Goal: Find contact information: Find contact information

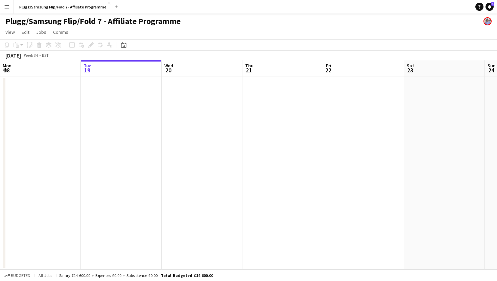
click at [8, 9] on app-icon "Menu" at bounding box center [6, 6] width 5 height 5
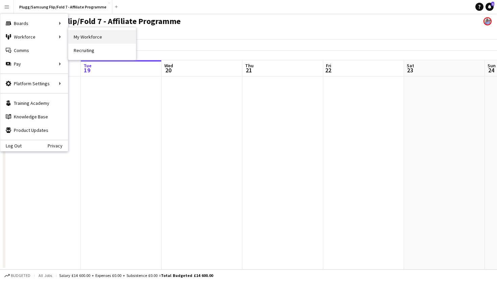
click at [82, 39] on link "My Workforce" at bounding box center [102, 37] width 68 height 14
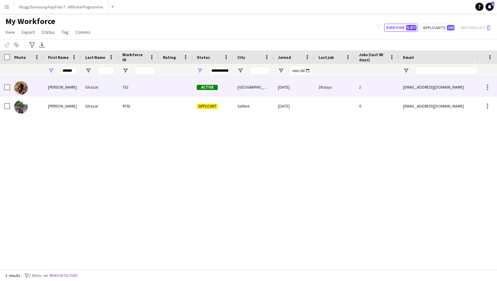
click at [90, 90] on div "Ghazal" at bounding box center [99, 87] width 37 height 19
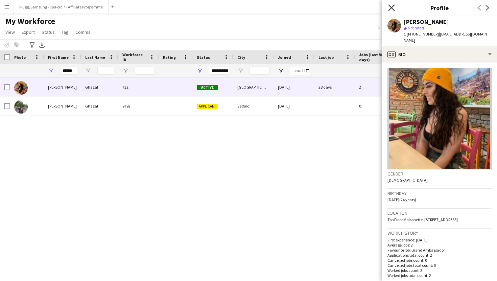
click at [392, 5] on icon "Close pop-in" at bounding box center [391, 7] width 6 height 6
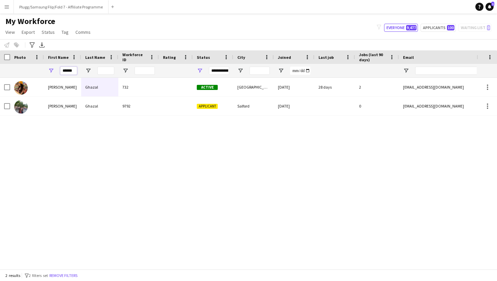
click at [68, 69] on input "******" at bounding box center [68, 71] width 17 height 8
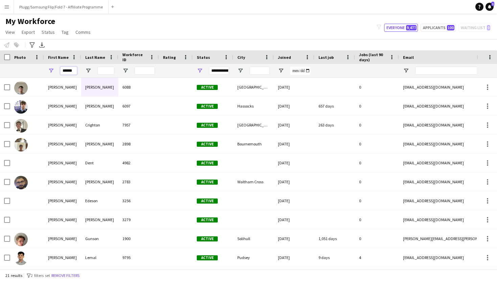
type input "******"
click at [107, 69] on input "Last Name Filter Input" at bounding box center [105, 71] width 17 height 8
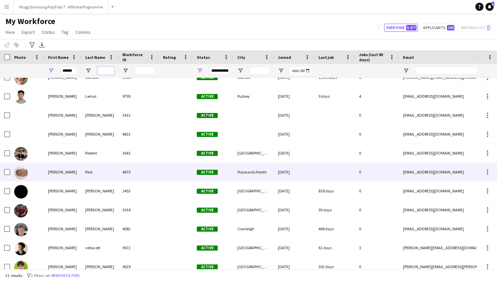
scroll to position [206, 0]
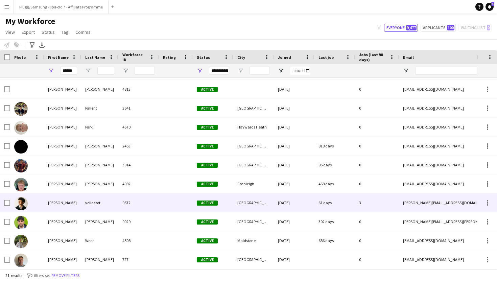
click at [97, 205] on div "vellacott" at bounding box center [99, 202] width 37 height 19
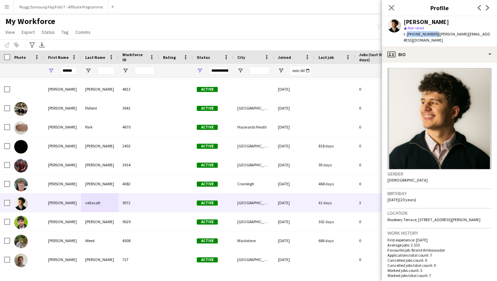
drag, startPoint x: 433, startPoint y: 34, endPoint x: 406, endPoint y: 33, distance: 26.7
click at [406, 33] on span "t. [PHONE_NUMBER]" at bounding box center [421, 33] width 35 height 5
copy span "[PHONE_NUMBER]"
click at [412, 15] on div "Close pop-in Profile Previous Next" at bounding box center [439, 8] width 115 height 16
click at [391, 9] on icon "Close pop-in" at bounding box center [391, 7] width 6 height 6
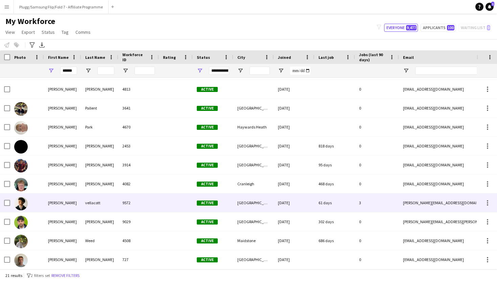
drag, startPoint x: 403, startPoint y: 202, endPoint x: 446, endPoint y: 201, distance: 42.9
click at [446, 201] on div "[PERSON_NAME][EMAIL_ADDRESS][DOMAIN_NAME]" at bounding box center [466, 202] width 135 height 19
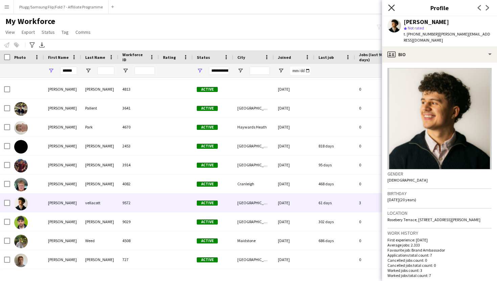
click at [391, 7] on icon at bounding box center [391, 7] width 6 height 6
